Goal: Navigation & Orientation: Find specific page/section

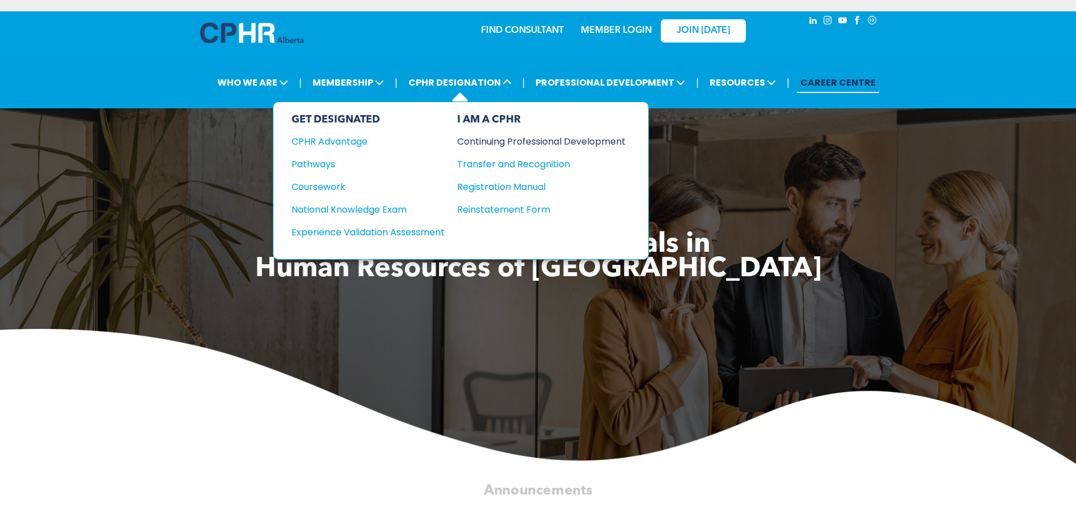
click at [506, 138] on div "Continuing Professional Development" at bounding box center [532, 141] width 151 height 14
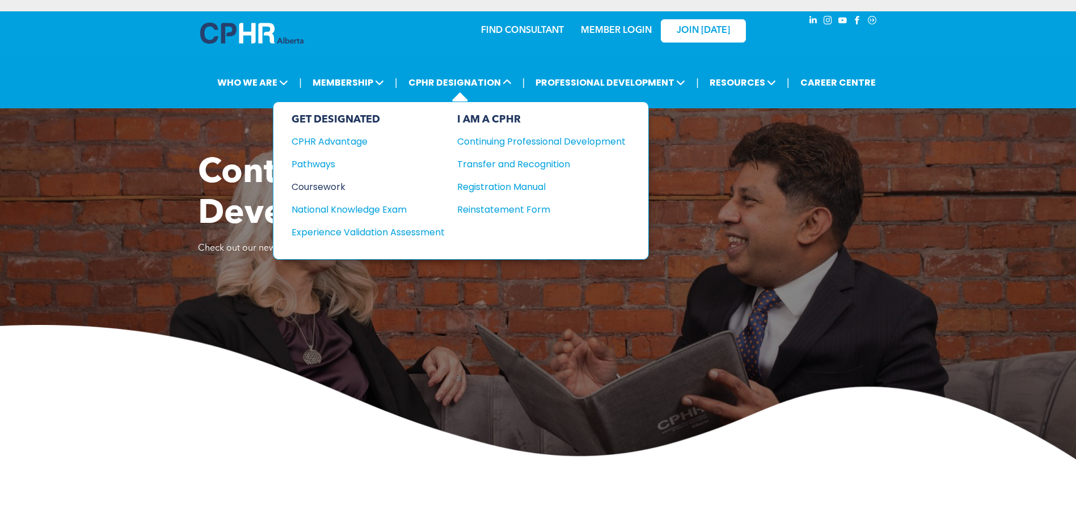
click at [323, 187] on div "Coursework" at bounding box center [360, 187] width 138 height 14
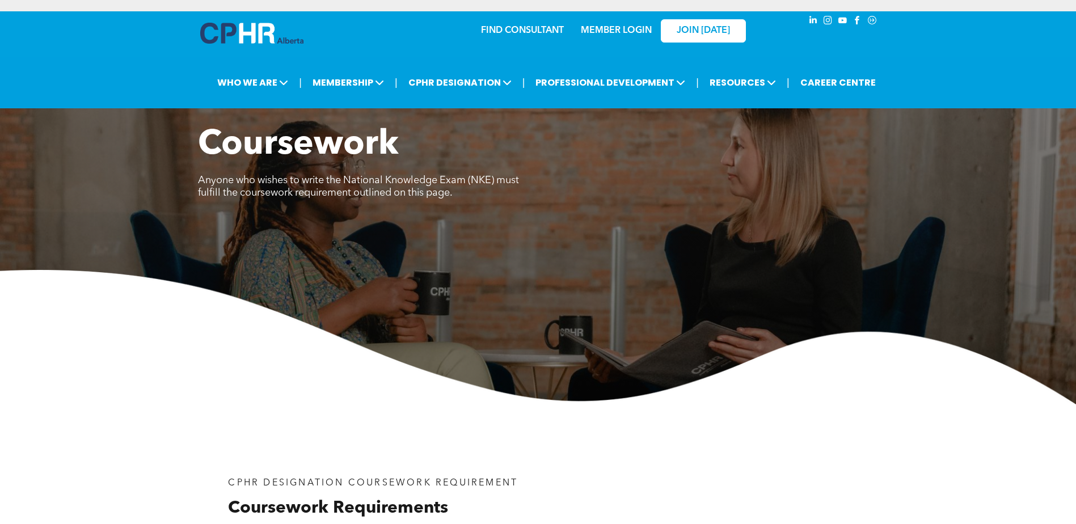
click at [227, 26] on img at bounding box center [251, 33] width 103 height 21
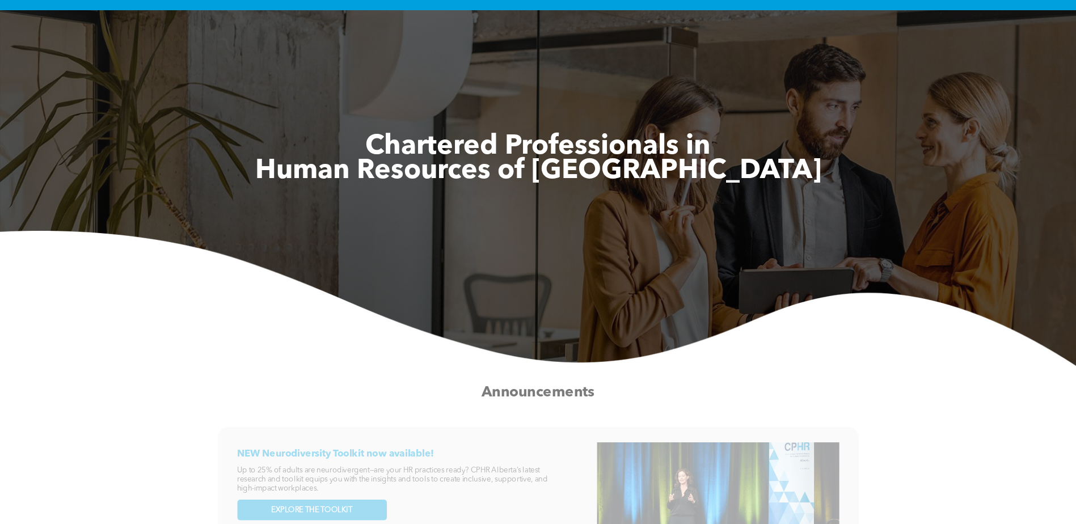
scroll to position [284, 0]
